Goal: Task Accomplishment & Management: Manage account settings

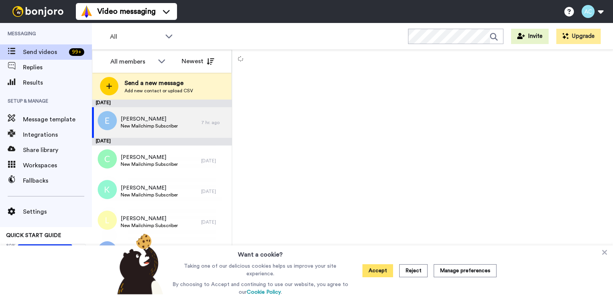
click at [381, 272] on button "Accept" at bounding box center [378, 271] width 31 height 13
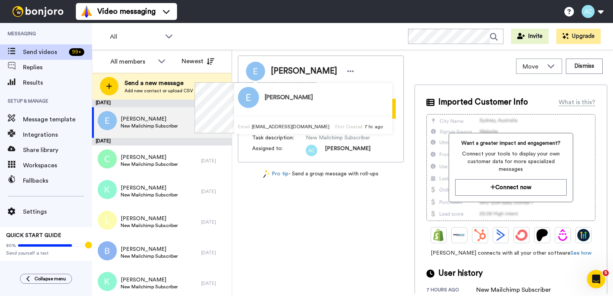
click at [325, 228] on div "Dan Durham elymedic@gmail.com Record Task description : New Mailchimp Subscribe…" at bounding box center [321, 175] width 166 height 238
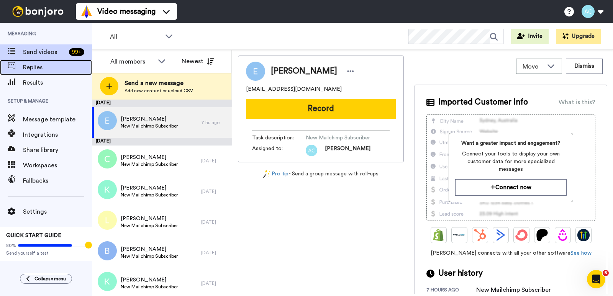
click at [26, 69] on span "Replies" at bounding box center [57, 67] width 69 height 9
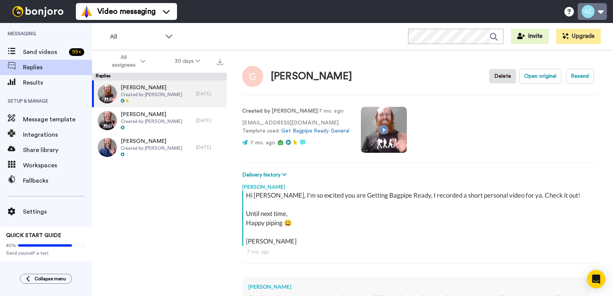
click at [603, 12] on button at bounding box center [592, 11] width 29 height 17
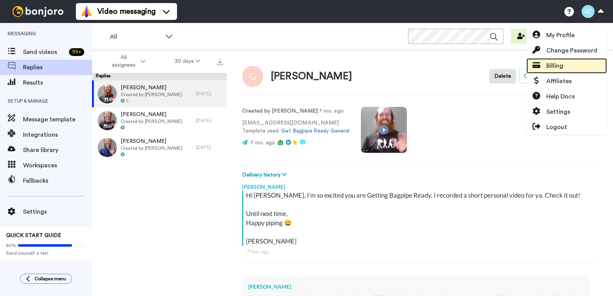
click at [554, 66] on span "Billing" at bounding box center [555, 65] width 17 height 9
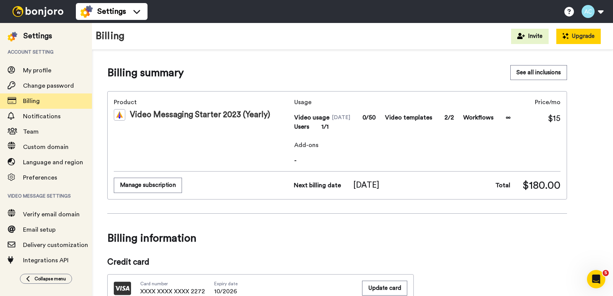
click at [583, 38] on button "Upgrade" at bounding box center [579, 36] width 44 height 15
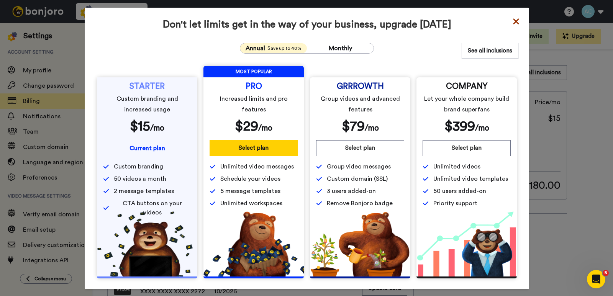
click at [514, 18] on icon at bounding box center [517, 21] width 8 height 9
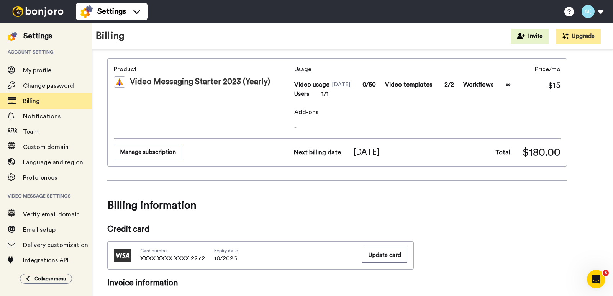
scroll to position [17, 0]
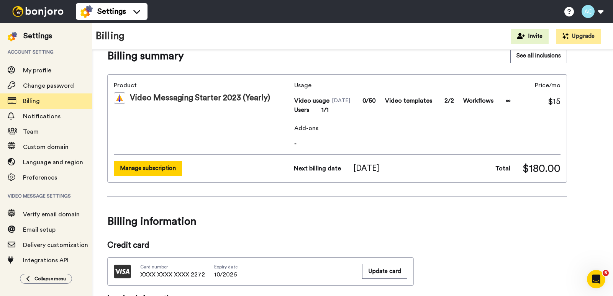
click at [167, 170] on button "Manage subscription" at bounding box center [148, 168] width 68 height 15
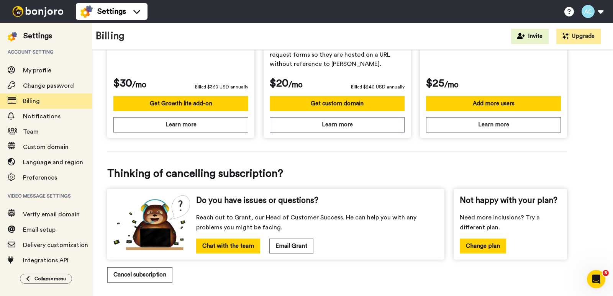
scroll to position [288, 0]
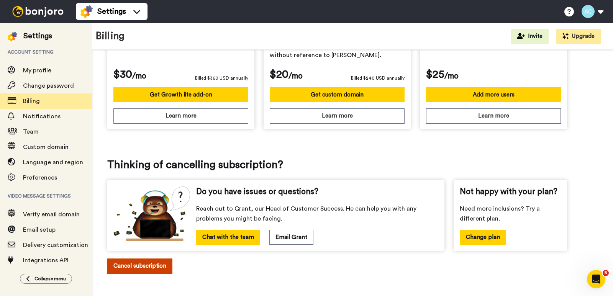
click at [117, 260] on button "Cancel subscription" at bounding box center [139, 266] width 65 height 15
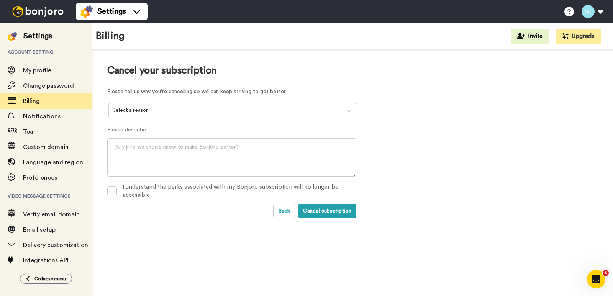
click at [180, 112] on div at bounding box center [225, 110] width 225 height 9
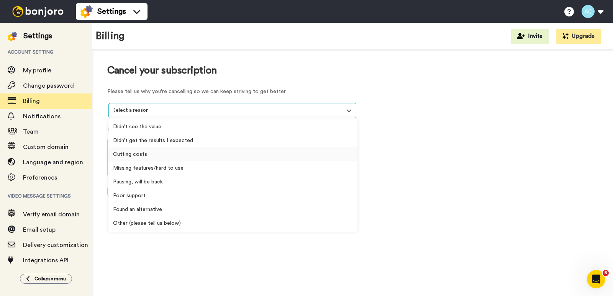
click at [141, 153] on div "Cutting costs" at bounding box center [232, 155] width 249 height 14
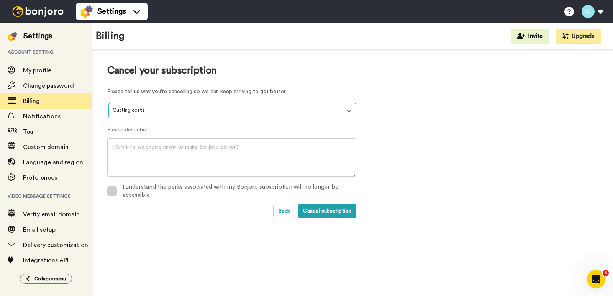
click at [111, 191] on span at bounding box center [112, 192] width 10 height 10
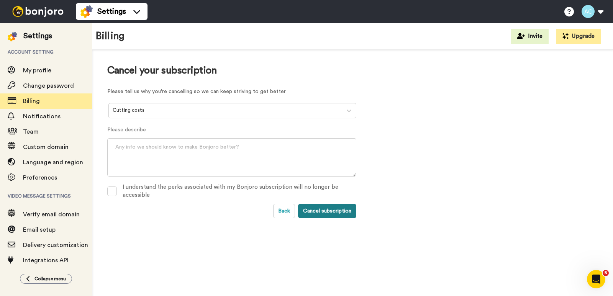
click at [339, 211] on button "Cancel subscription" at bounding box center [327, 211] width 58 height 15
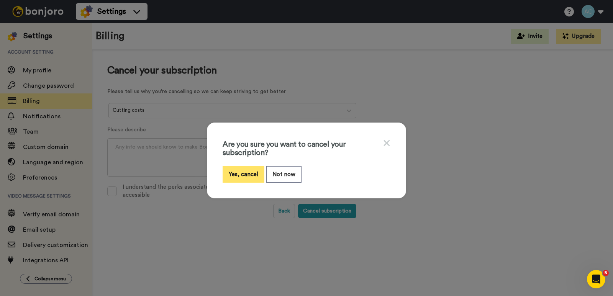
click at [230, 173] on button "Yes, cancel" at bounding box center [244, 174] width 42 height 16
